Goal: Information Seeking & Learning: Compare options

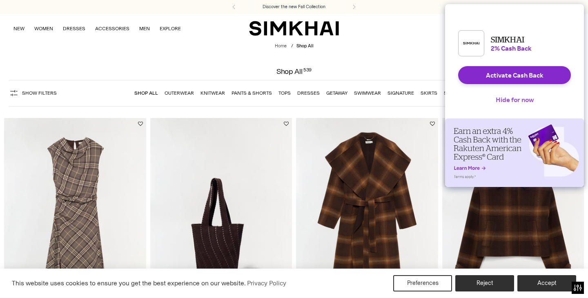
click at [513, 106] on button "Hide for now" at bounding box center [514, 100] width 51 height 18
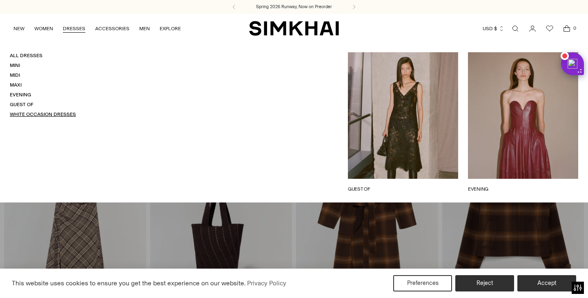
click at [41, 114] on link "White Occasion Dresses" at bounding box center [43, 115] width 66 height 6
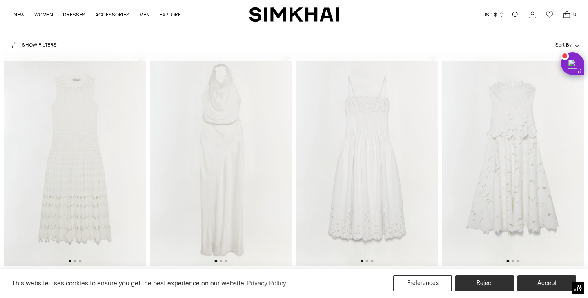
scroll to position [54, 0]
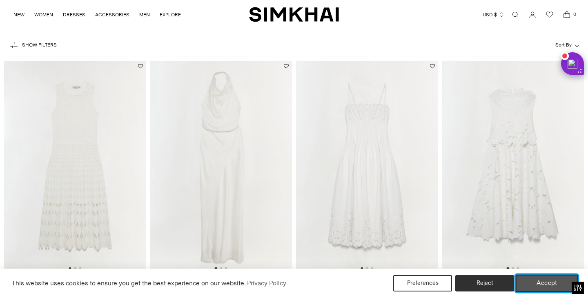
click at [540, 282] on button "Accept" at bounding box center [547, 283] width 62 height 17
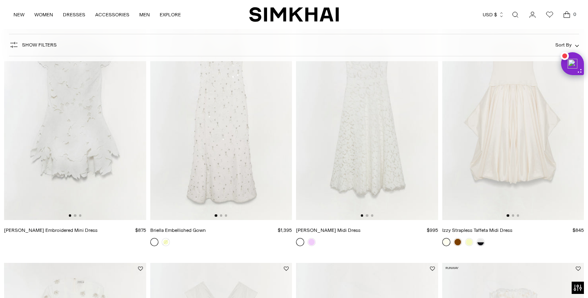
scroll to position [373, 0]
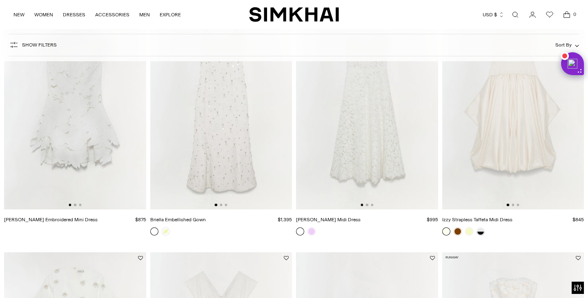
click at [193, 222] on link "Briella Embellished Gown" at bounding box center [178, 220] width 56 height 6
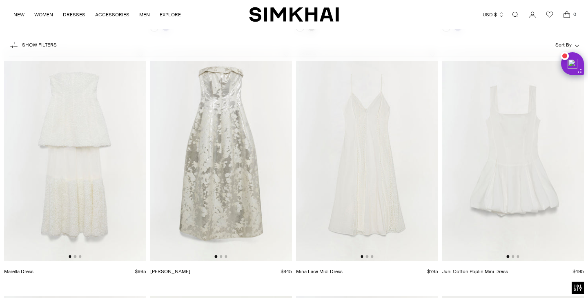
scroll to position [856, 0]
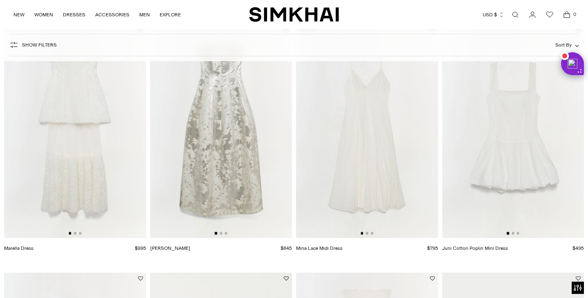
click at [22, 249] on link "Marella Dress" at bounding box center [18, 248] width 29 height 6
click at [165, 246] on link "[PERSON_NAME]" at bounding box center [170, 248] width 40 height 6
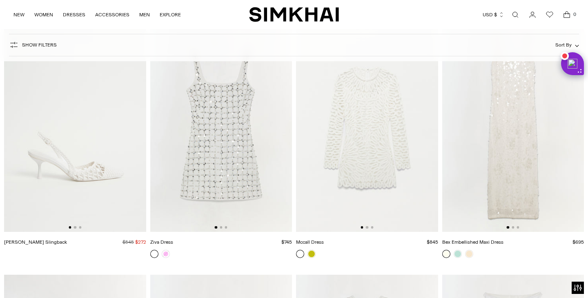
scroll to position [1368, 0]
click at [168, 241] on link "Ziva Dress" at bounding box center [161, 240] width 23 height 6
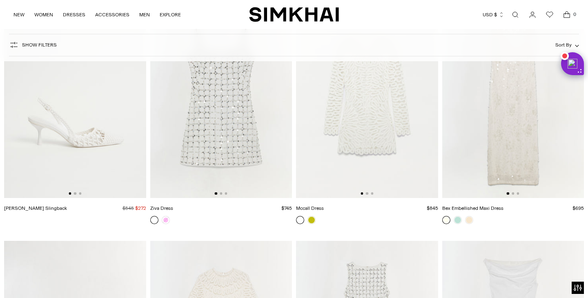
scroll to position [1417, 0]
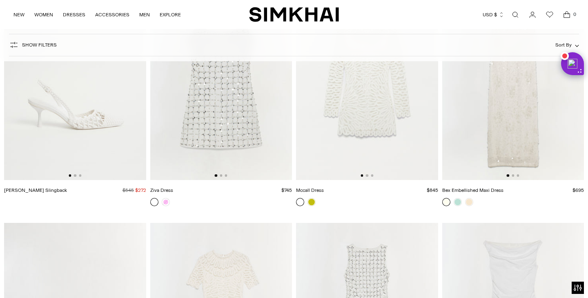
click at [475, 189] on link "Bex Embellished Maxi Dress" at bounding box center [472, 190] width 61 height 6
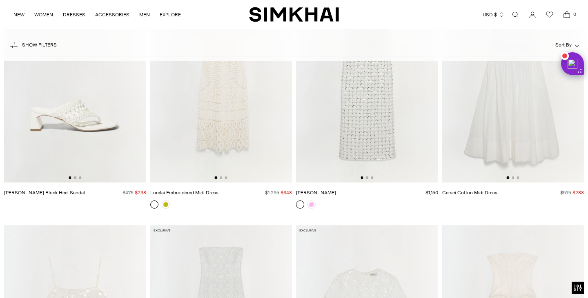
scroll to position [1671, 0]
click at [306, 190] on link "[PERSON_NAME]" at bounding box center [316, 193] width 40 height 6
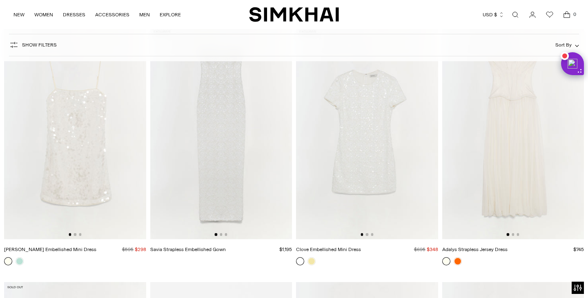
scroll to position [1876, 0]
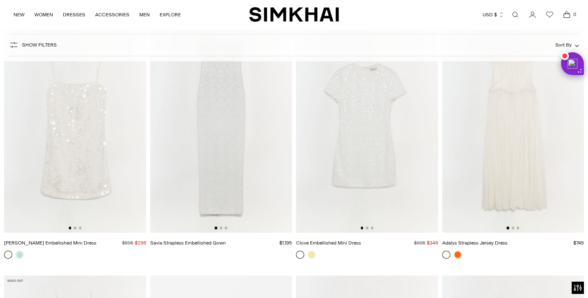
click at [185, 245] on link "Savia Strapless Embellished Gown" at bounding box center [188, 243] width 76 height 6
click at [492, 242] on link "Adalys Strapless Jersey Dress" at bounding box center [474, 243] width 65 height 6
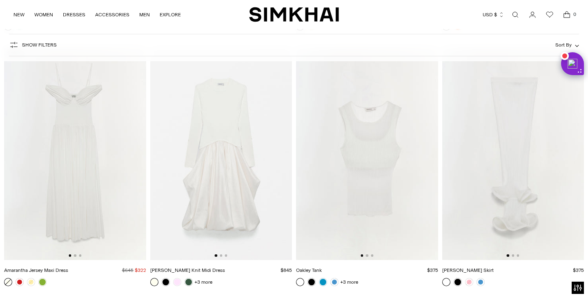
scroll to position [2186, 0]
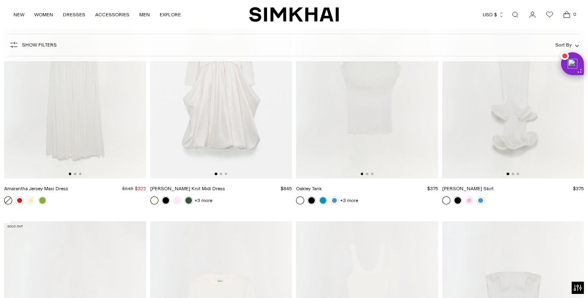
click at [43, 186] on link "Amarantha Jersey Maxi Dress" at bounding box center [36, 189] width 64 height 6
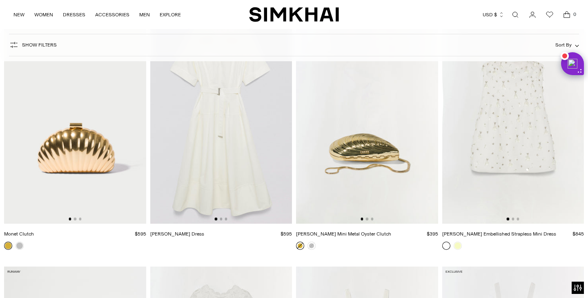
scroll to position [3676, 0]
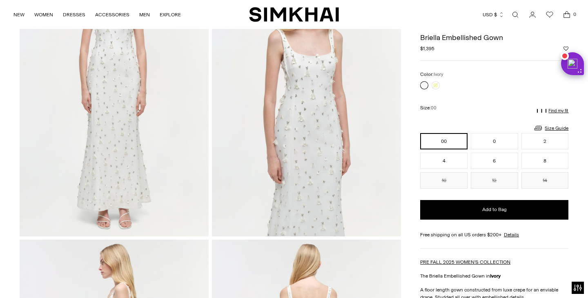
scroll to position [105, 0]
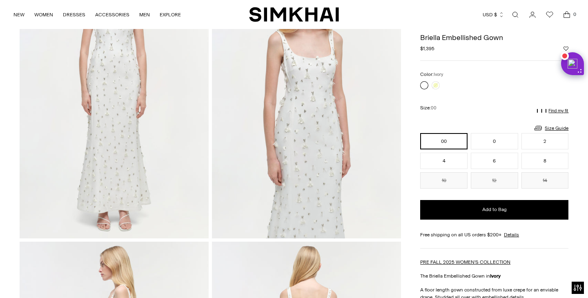
click at [124, 118] on img at bounding box center [114, 97] width 189 height 284
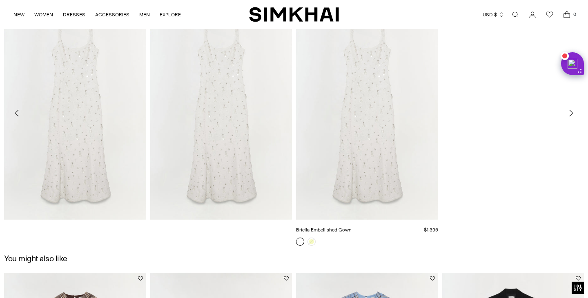
scroll to position [1325, 0]
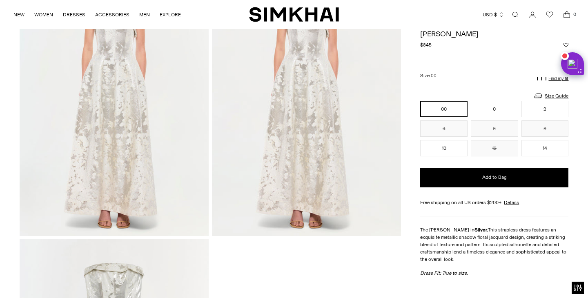
scroll to position [680, 0]
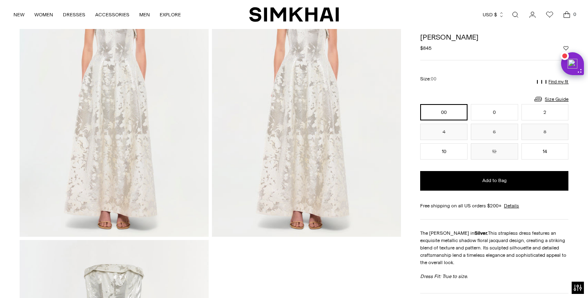
click at [270, 121] on img at bounding box center [306, 95] width 189 height 284
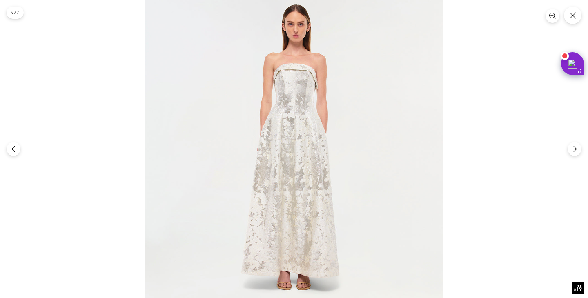
click at [294, 91] on img at bounding box center [294, 149] width 298 height 298
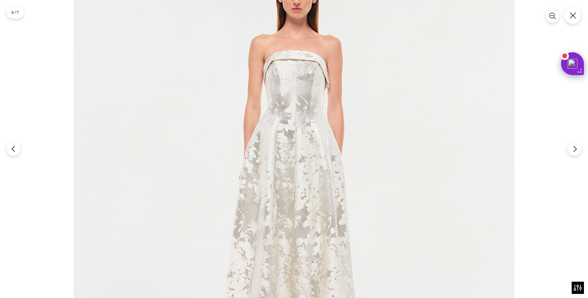
click at [294, 91] on img at bounding box center [294, 176] width 441 height 441
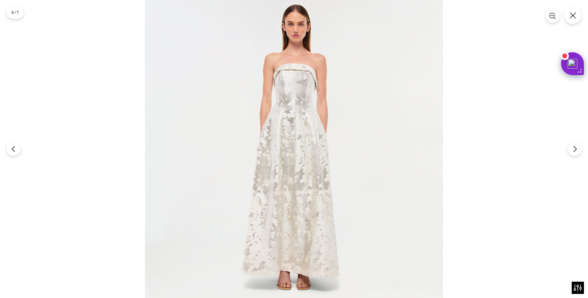
click at [294, 91] on img at bounding box center [294, 149] width 298 height 298
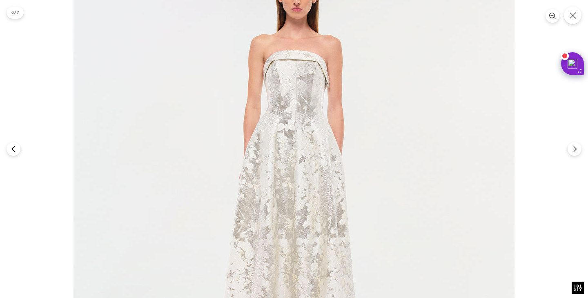
click at [294, 91] on img at bounding box center [294, 176] width 441 height 441
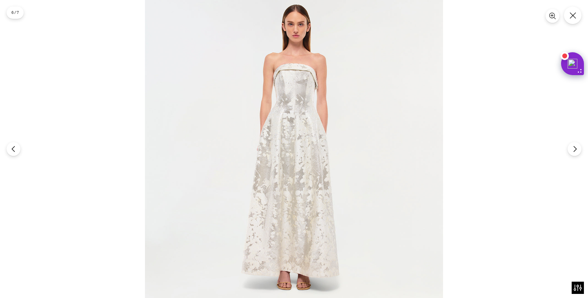
click at [294, 91] on img at bounding box center [294, 149] width 298 height 298
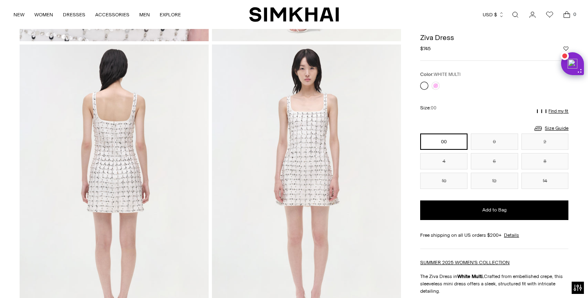
scroll to position [587, 0]
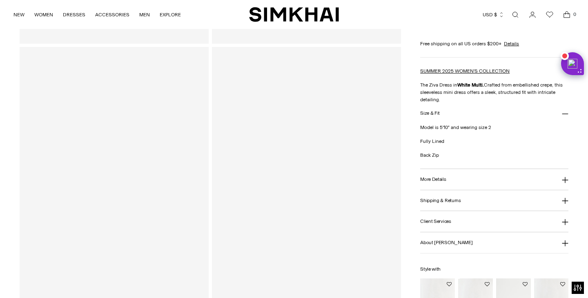
click at [436, 84] on div "**********" at bounding box center [494, 83] width 148 height 493
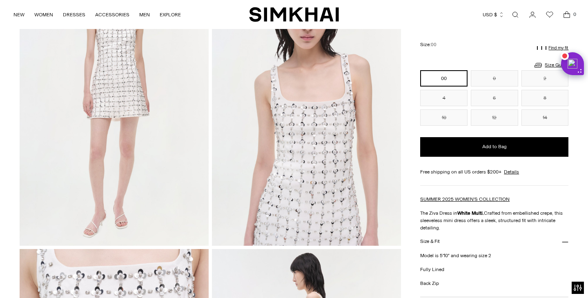
scroll to position [98, 0]
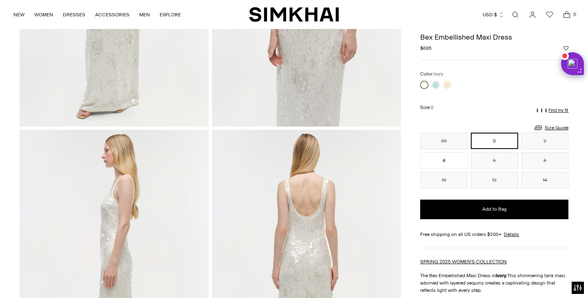
scroll to position [5, 0]
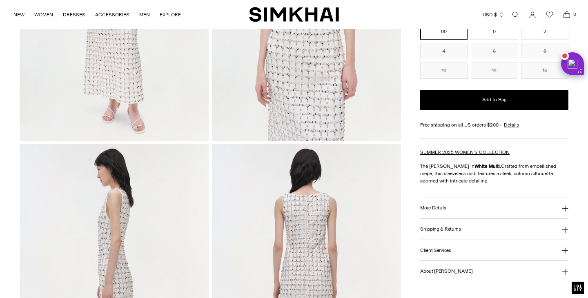
scroll to position [201, 0]
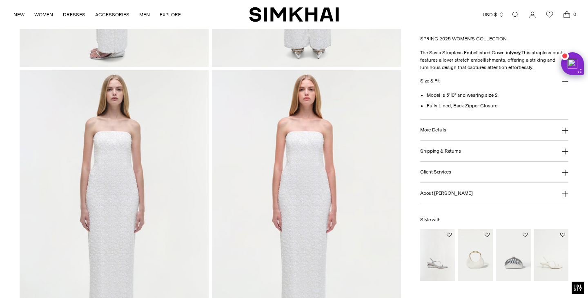
scroll to position [564, 0]
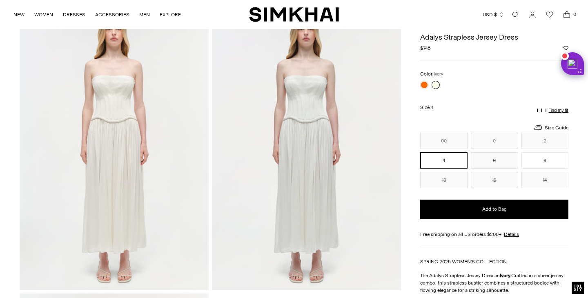
scroll to position [600, 0]
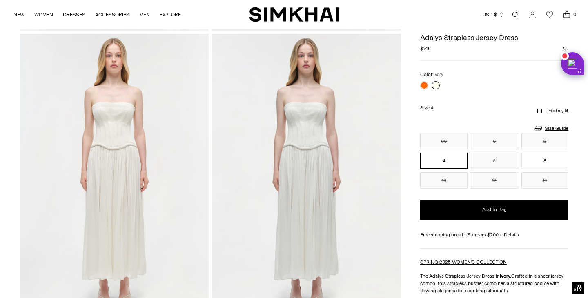
click at [293, 109] on img at bounding box center [306, 176] width 189 height 284
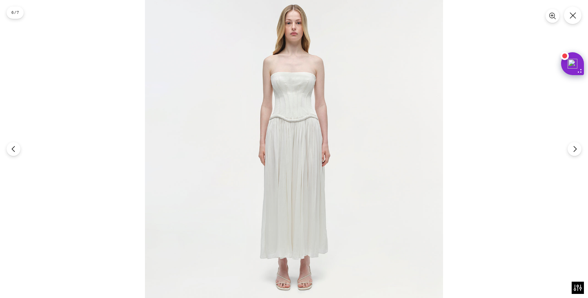
click at [293, 109] on img at bounding box center [294, 149] width 298 height 298
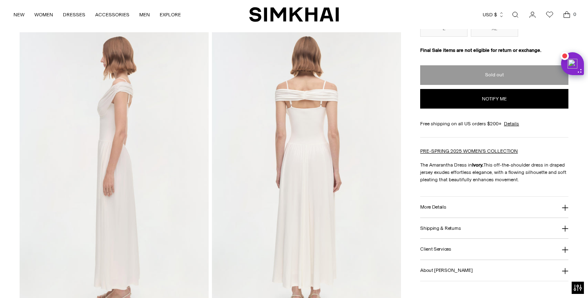
scroll to position [316, 0]
